Goal: Check status: Check status

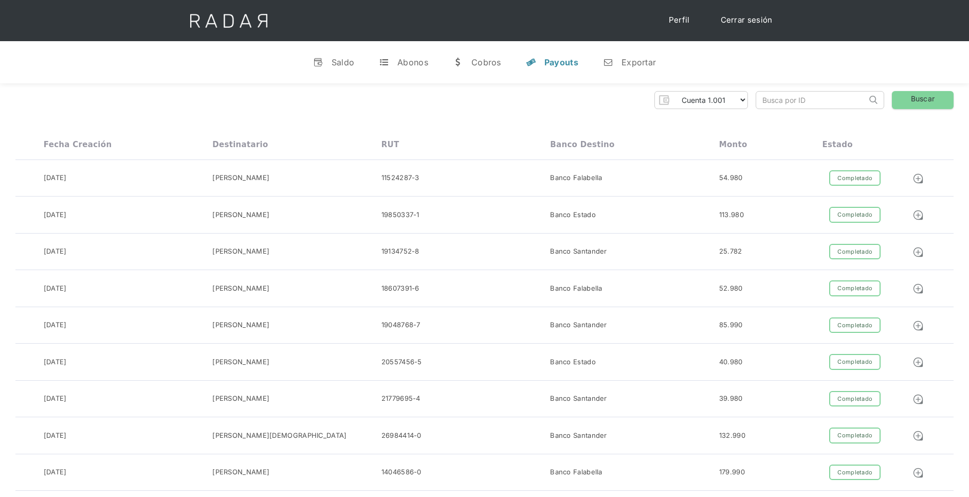
select select "etpay-cuenta-1001"
click at [741, 96] on select "Pruebas ETpay Cuenta 1.000 Cuenta 1.001 Cuenta 1.002 Cuenta 1.003 Cuenta 1.004 …" at bounding box center [710, 100] width 75 height 16
click at [582, 104] on div "Pruebas ETpay Cuenta 1.000 Cuenta 1.001 Cuenta 1.002 Cuenta 1.003 Cuenta 1.004 …" at bounding box center [484, 100] width 938 height 18
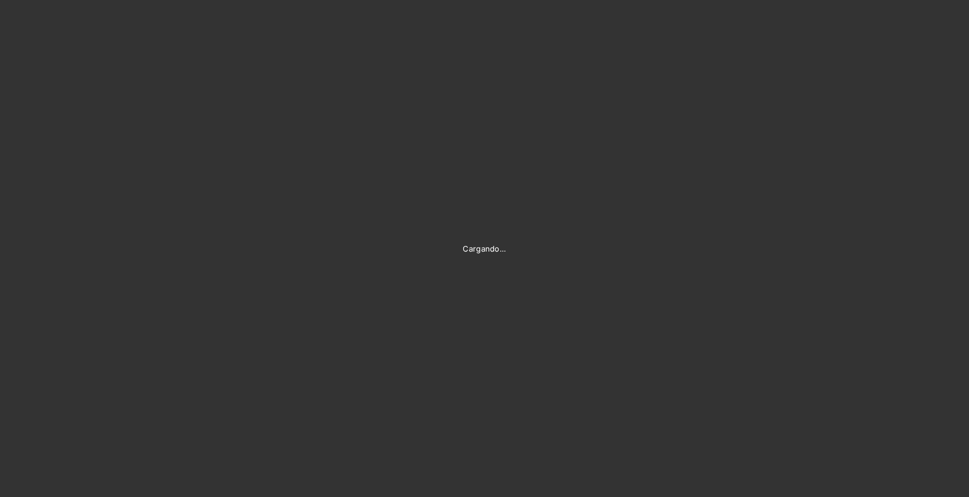
type input "[PERSON_NAME][EMAIL_ADDRESS][DOMAIN_NAME]"
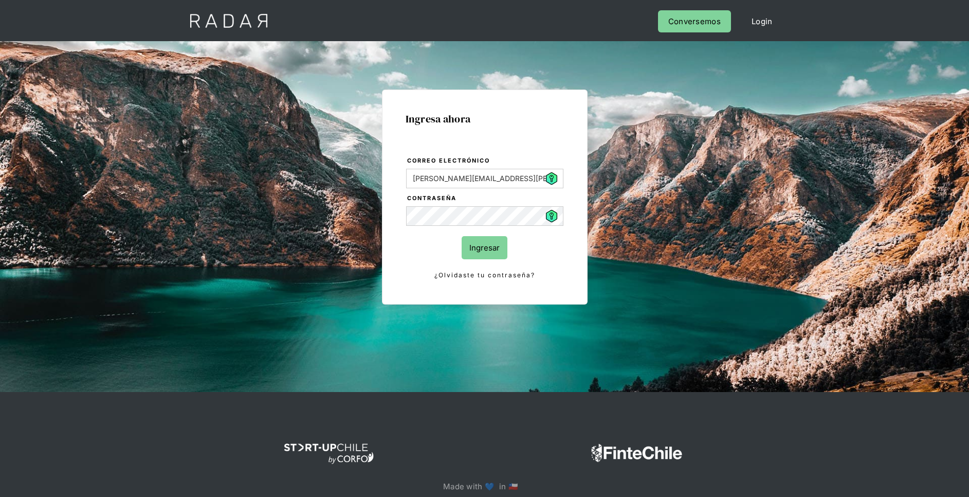
click at [498, 256] on input "Ingresar" at bounding box center [485, 247] width 46 height 23
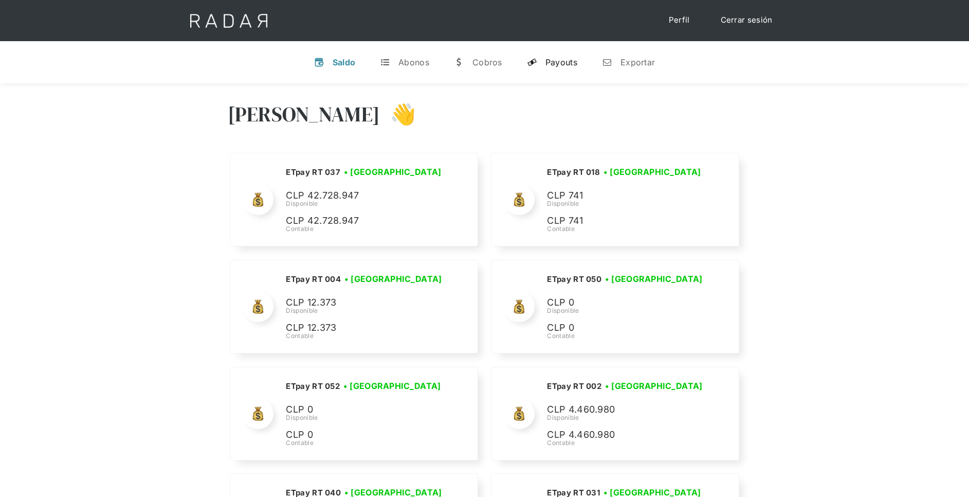
click at [567, 65] on div "Payouts" at bounding box center [562, 62] width 32 height 10
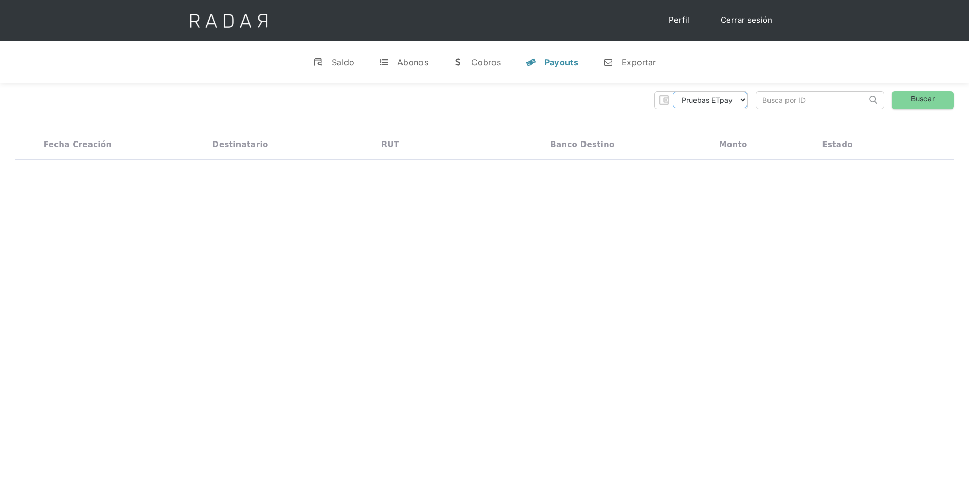
click at [717, 99] on select "Pruebas ETpay Cuenta 1.000 Cuenta 1.001 Cuenta 1.002 Cuenta 1.003 Cuenta 1.004 …" at bounding box center [710, 100] width 75 height 16
select select "etpay-cuenta-1001"
click at [673, 92] on select "Pruebas ETpay Cuenta 1.000 Cuenta 1.001 Cuenta 1.002 Cuenta 1.003 Cuenta 1.004 …" at bounding box center [710, 100] width 75 height 16
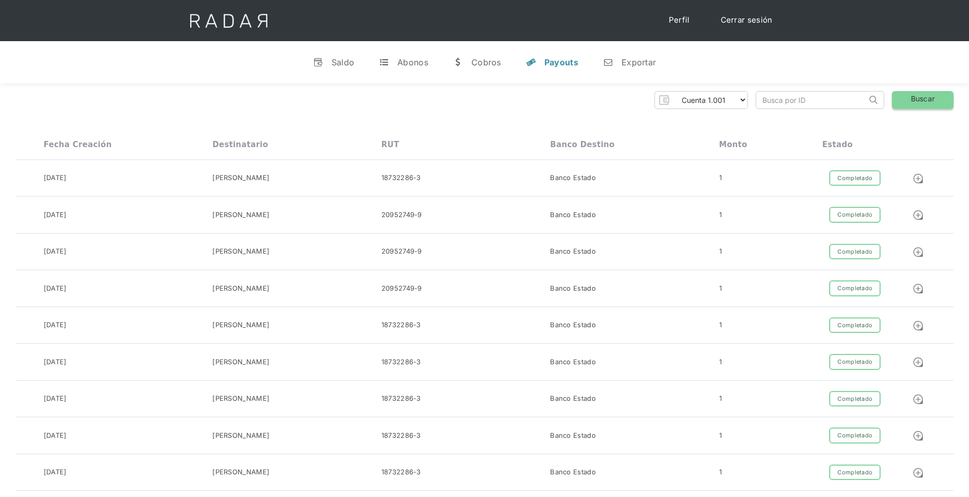
click at [920, 102] on link "Buscar" at bounding box center [923, 100] width 62 height 18
click at [919, 181] on img at bounding box center [918, 178] width 11 height 11
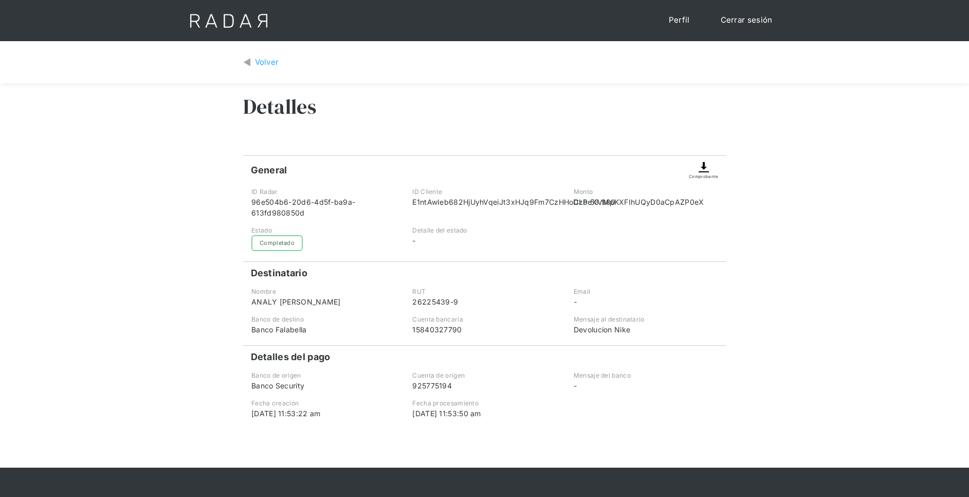
click at [702, 170] on img at bounding box center [704, 167] width 12 height 12
click at [262, 58] on div "Volver" at bounding box center [267, 63] width 24 height 12
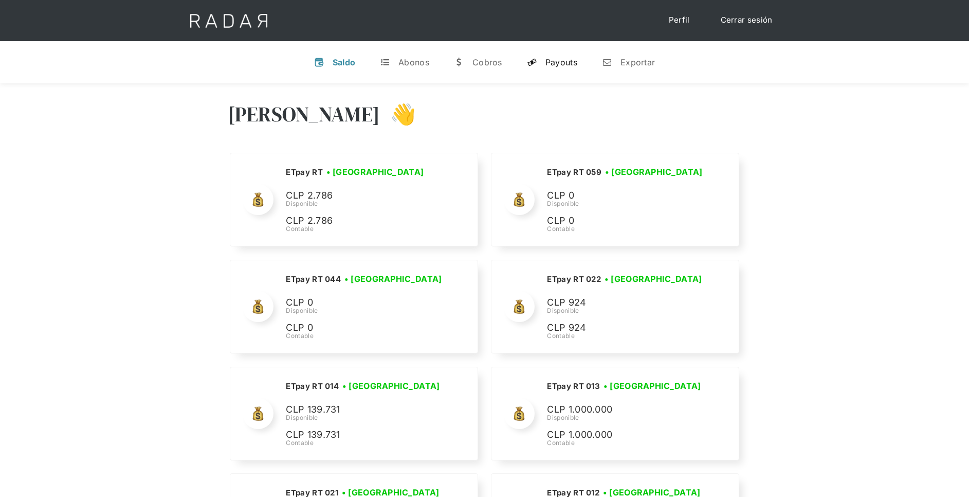
click at [551, 59] on div "Payouts" at bounding box center [562, 62] width 32 height 10
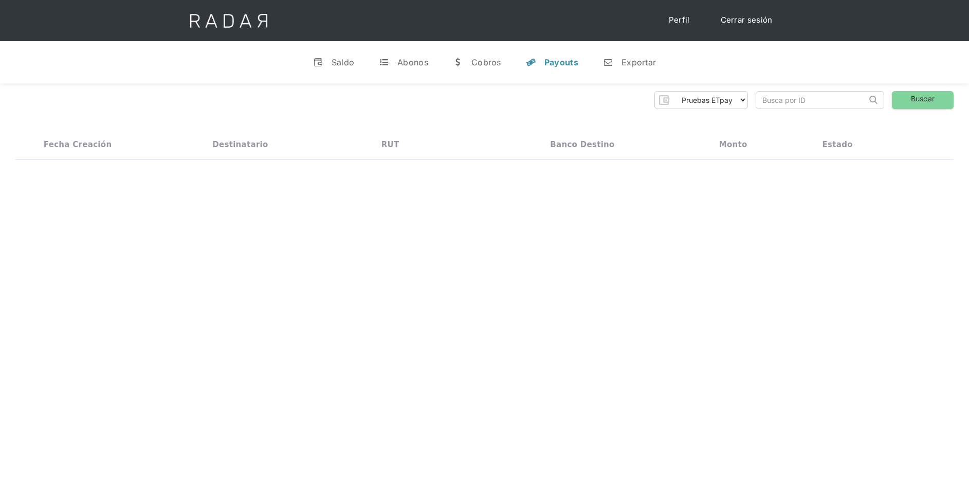
click at [704, 112] on div "Pruebas ETpay Cuenta 1.000 Cuenta 1.001 Cuenta 1.002 Cuenta 1.003 Cuenta 1.004 …" at bounding box center [484, 125] width 969 height 84
click at [704, 102] on select "Pruebas ETpay Cuenta 1.000 Cuenta 1.001 Cuenta 1.002 Cuenta 1.003 Cuenta 1.004 …" at bounding box center [710, 100] width 75 height 16
select select "etpay-cuenta-1001"
click at [673, 92] on select "Pruebas ETpay Cuenta 1.000 Cuenta 1.001 Cuenta 1.002 Cuenta 1.003 Cuenta 1.004 …" at bounding box center [710, 100] width 75 height 16
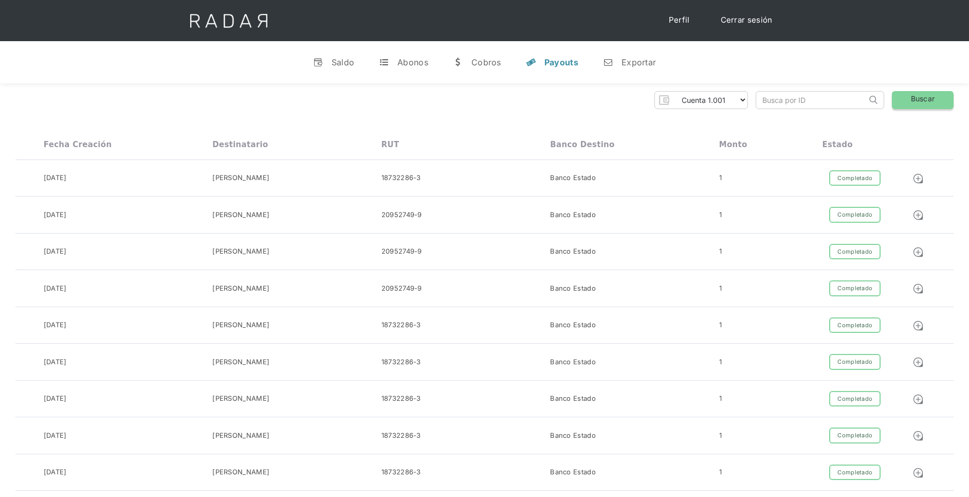
click at [900, 107] on link "Buscar" at bounding box center [923, 100] width 62 height 18
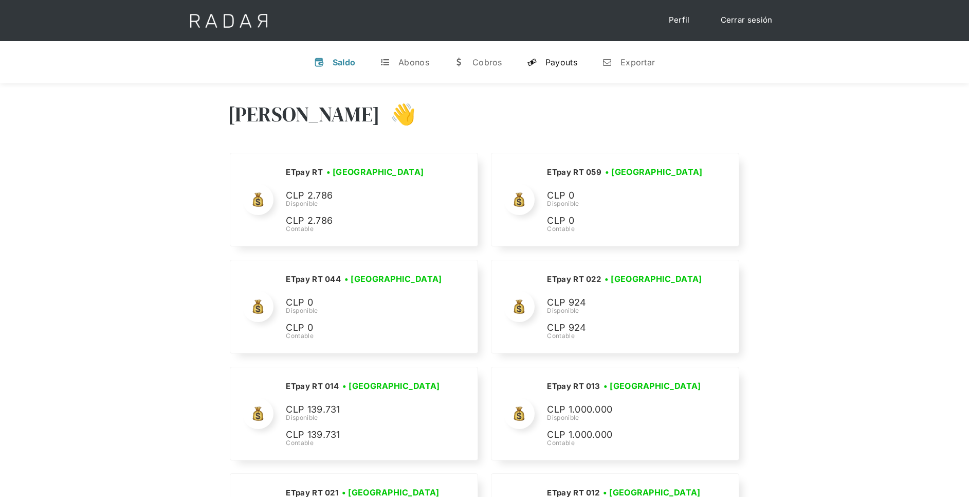
click at [565, 66] on div "Payouts" at bounding box center [562, 62] width 32 height 10
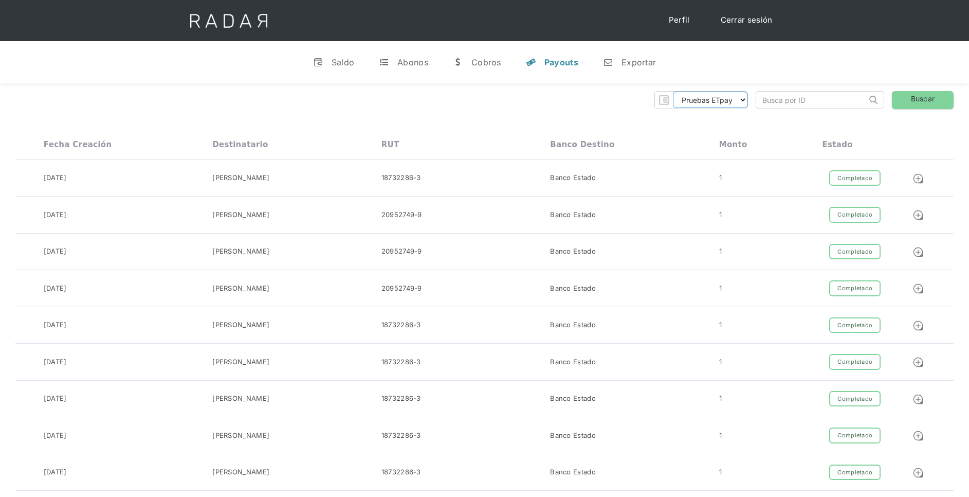
drag, startPoint x: 741, startPoint y: 100, endPoint x: 741, endPoint y: 110, distance: 9.8
click at [741, 100] on select "Pruebas ETpay Cuenta 1.000 Cuenta 1.001 Cuenta 1.002 Cuenta 1.003 Cuenta 1.004 …" at bounding box center [710, 100] width 75 height 16
select select "etpay-cuenta-1001"
click at [673, 92] on select "Pruebas ETpay Cuenta 1.000 Cuenta 1.001 Cuenta 1.002 Cuenta 1.003 Cuenta 1.004 …" at bounding box center [710, 100] width 75 height 16
click at [901, 104] on link "Buscar" at bounding box center [923, 100] width 62 height 18
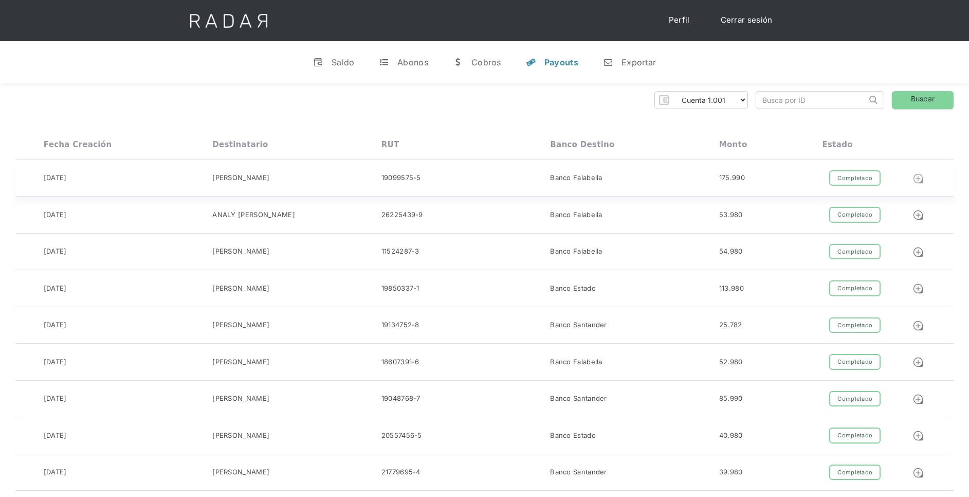
click at [919, 177] on img at bounding box center [918, 178] width 11 height 11
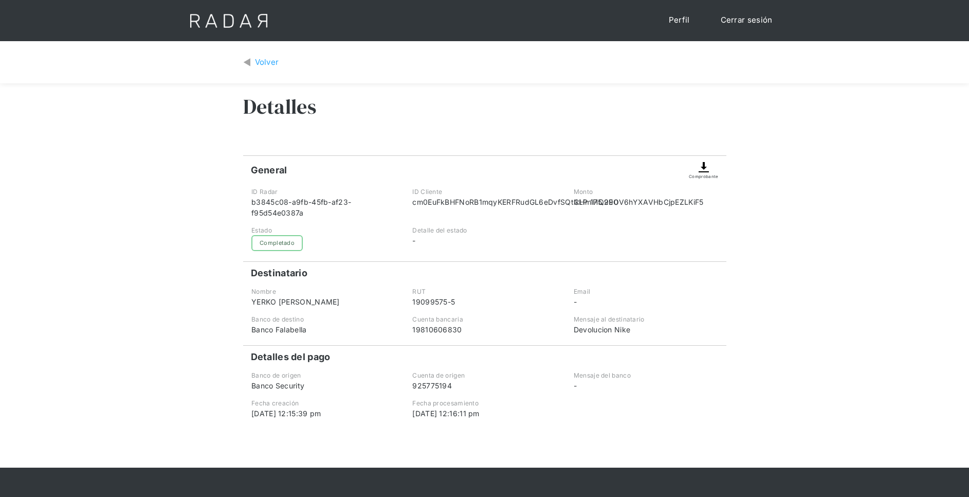
click at [702, 171] on img at bounding box center [704, 167] width 12 height 12
